Goal: Information Seeking & Learning: Learn about a topic

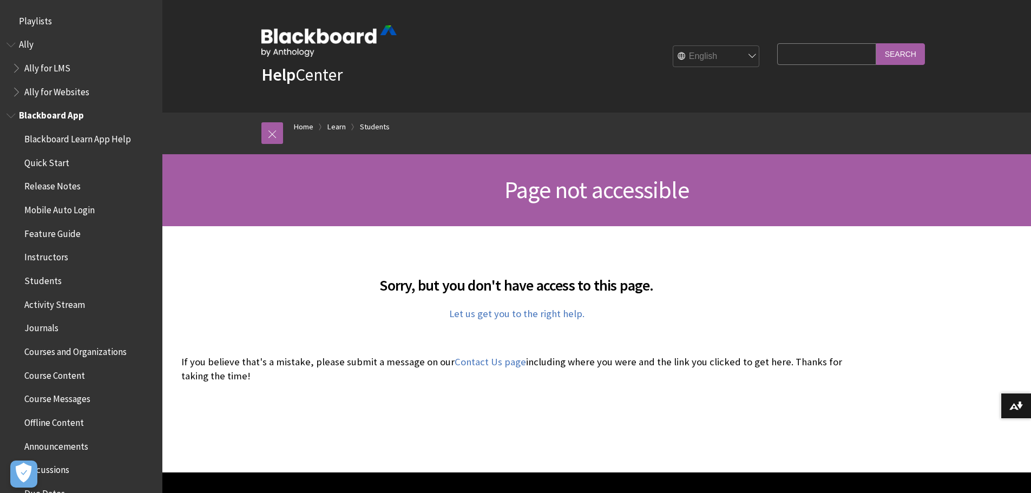
click at [40, 281] on span "Students" at bounding box center [42, 279] width 37 height 15
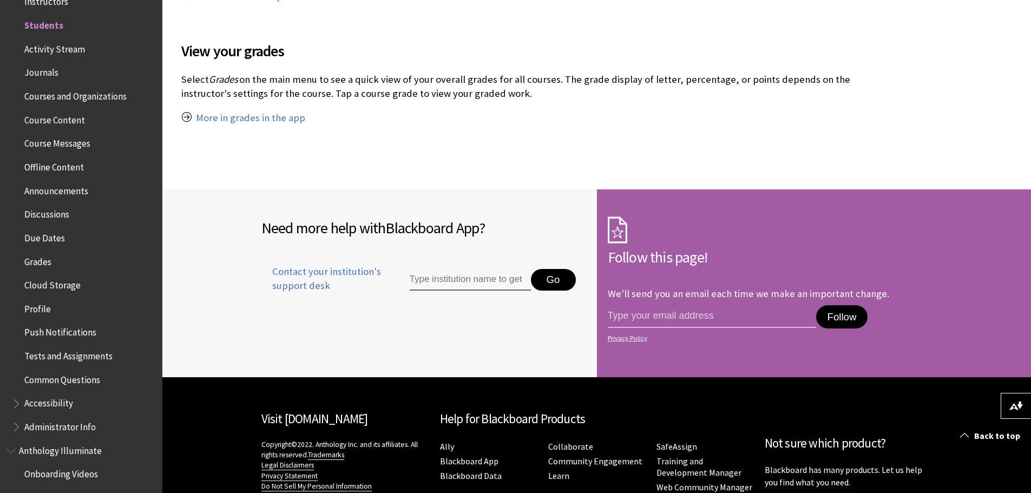
scroll to position [1154, 0]
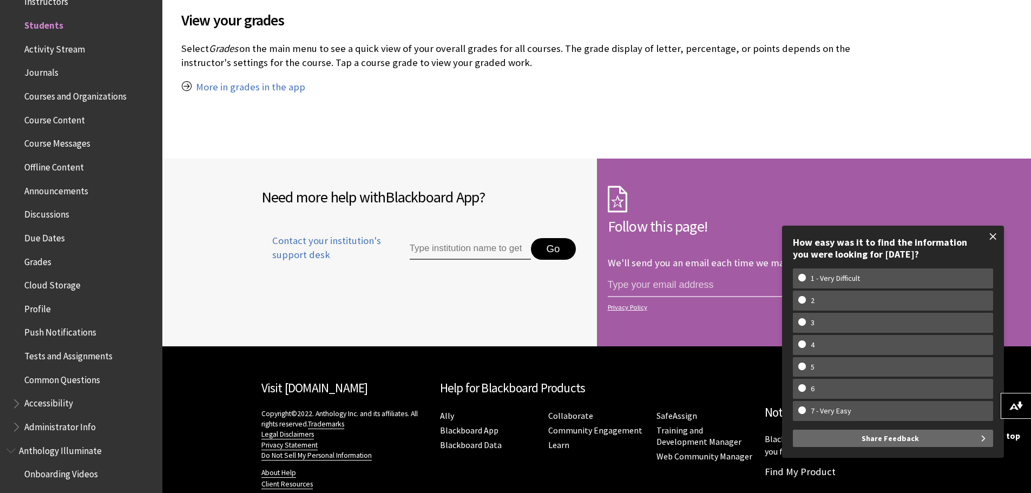
click at [995, 236] on span at bounding box center [993, 236] width 23 height 23
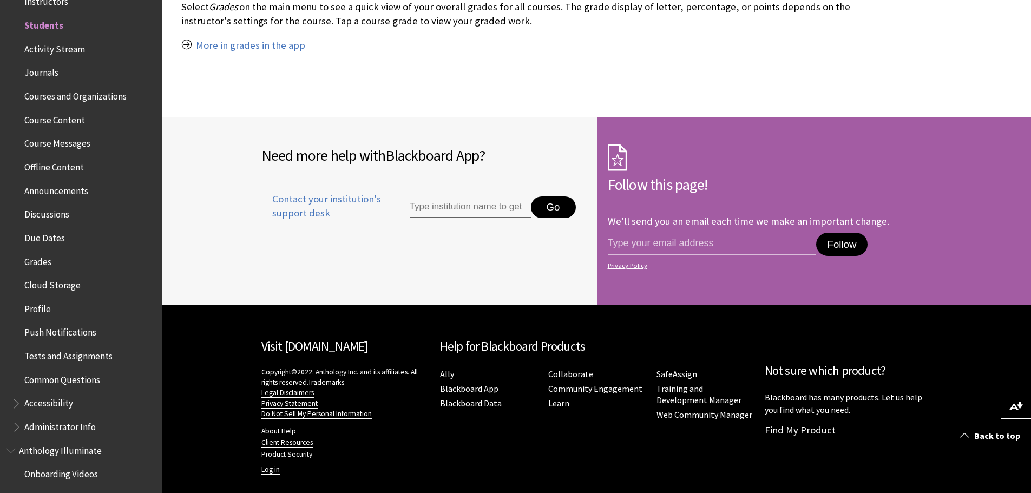
scroll to position [1207, 0]
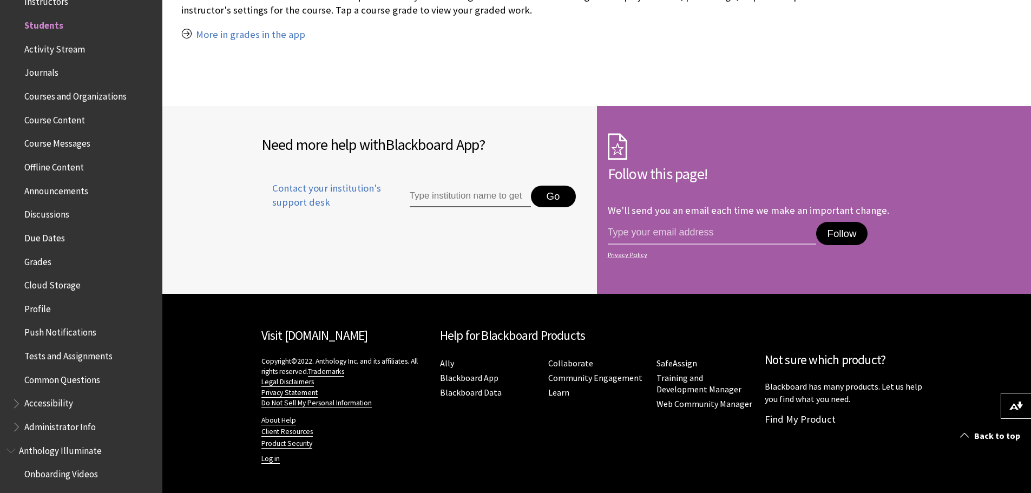
click at [479, 407] on ul "Ally Blackboard App Blackboard Data Collaborate Community Engagement Learn Safe…" at bounding box center [597, 383] width 314 height 55
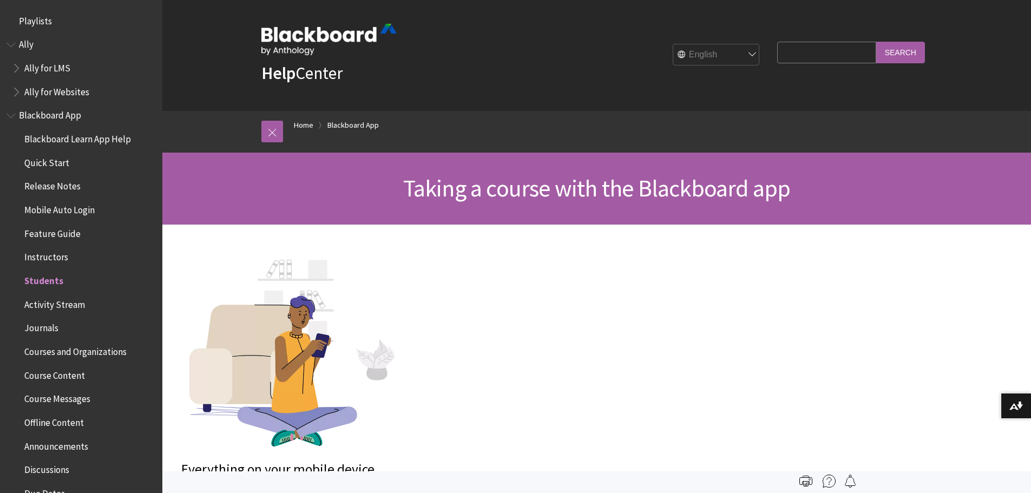
scroll to position [0, 0]
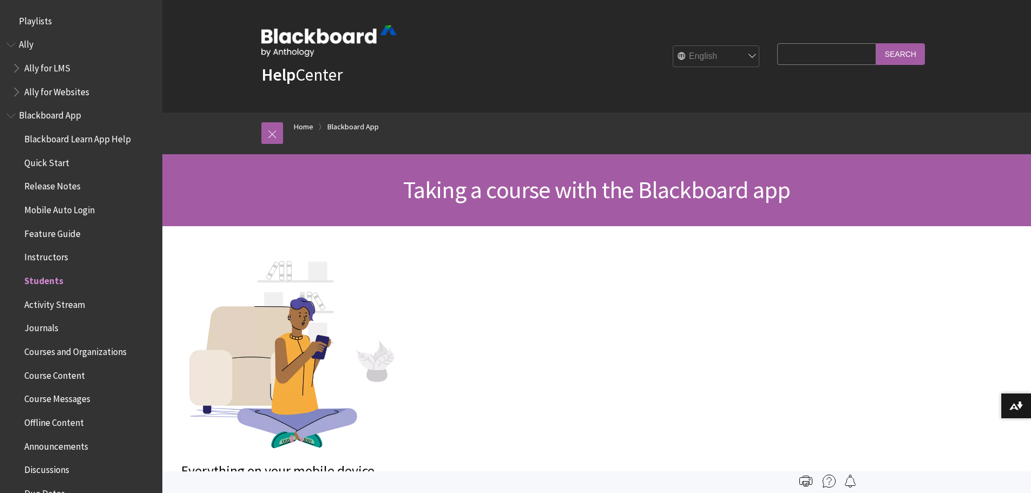
click at [56, 162] on span "Quick Start" at bounding box center [46, 161] width 45 height 15
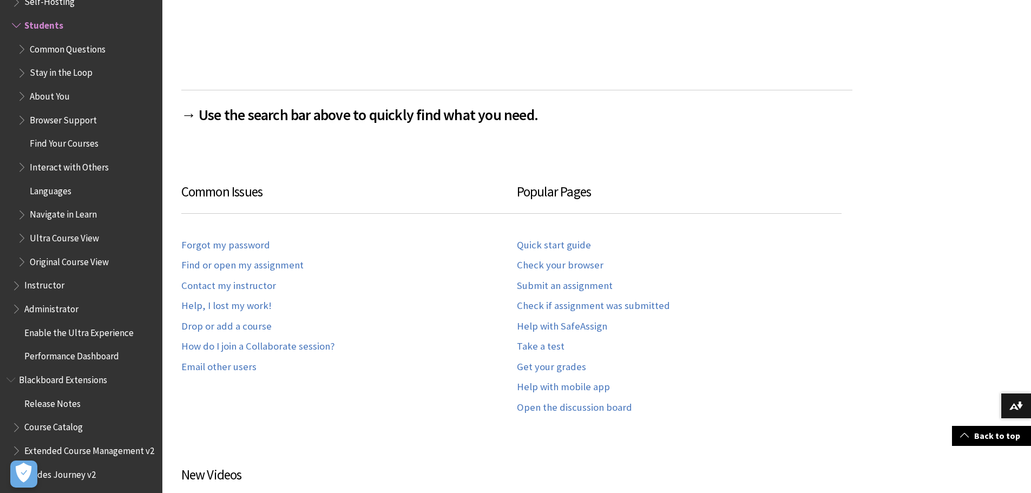
scroll to position [632, 0]
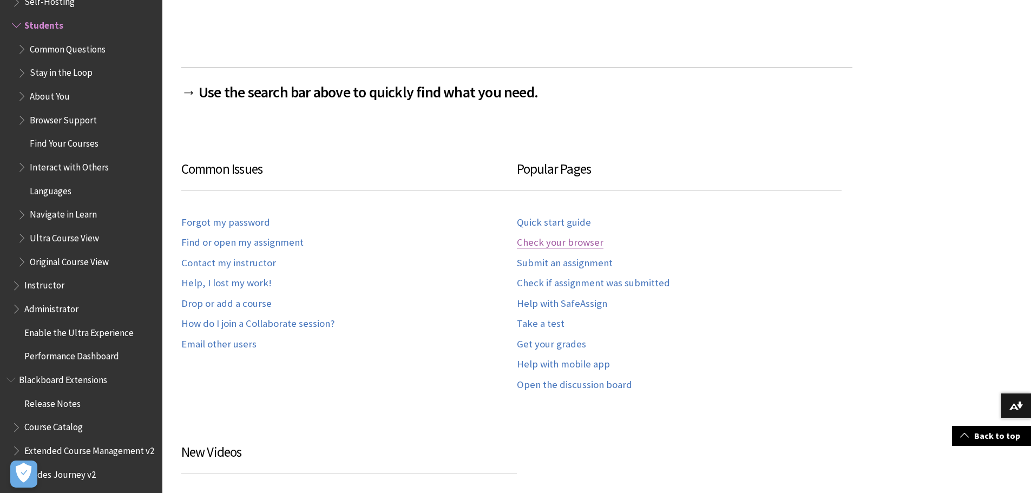
click at [569, 243] on link "Check your browser" at bounding box center [560, 242] width 87 height 12
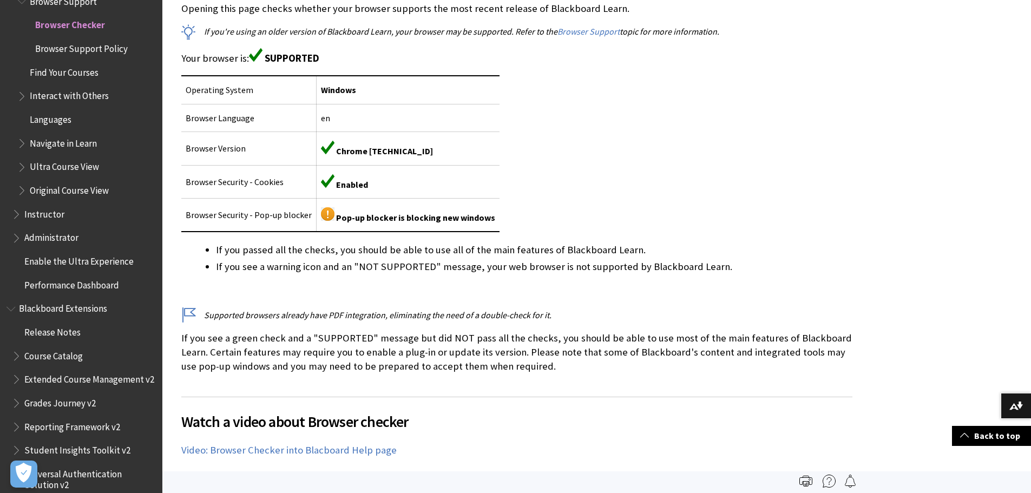
scroll to position [253, 0]
